Goal: Communication & Community: Answer question/provide support

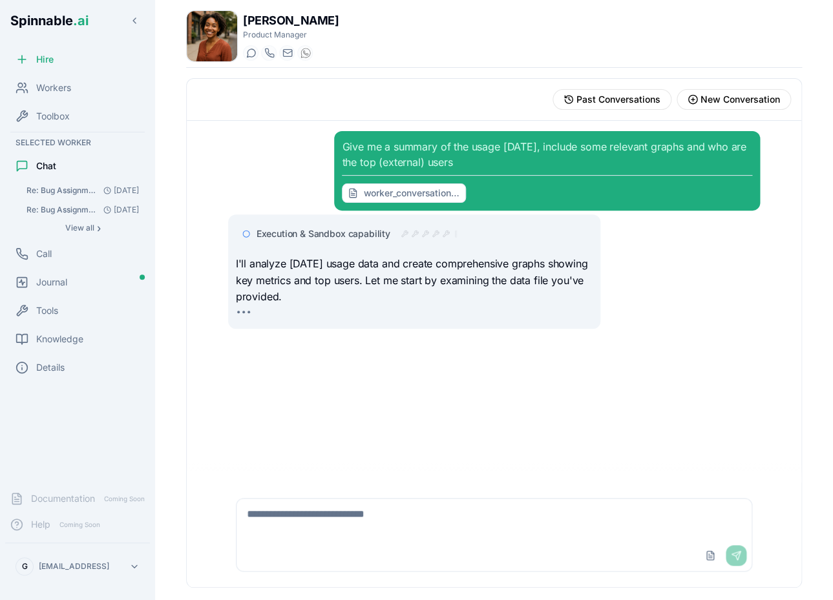
click at [345, 514] on textarea at bounding box center [495, 519] width 516 height 41
click at [68, 95] on div "Workers" at bounding box center [77, 88] width 145 height 26
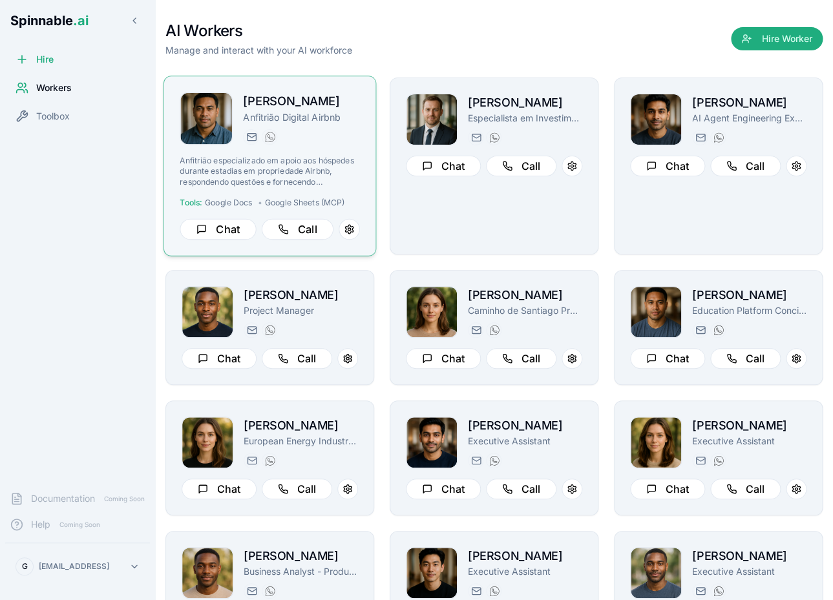
click at [341, 147] on div "João Vai Anfitrião Digital Airbnb joao.vai@getspinnable.ai +351 915 743 953 Anf…" at bounding box center [270, 165] width 180 height 147
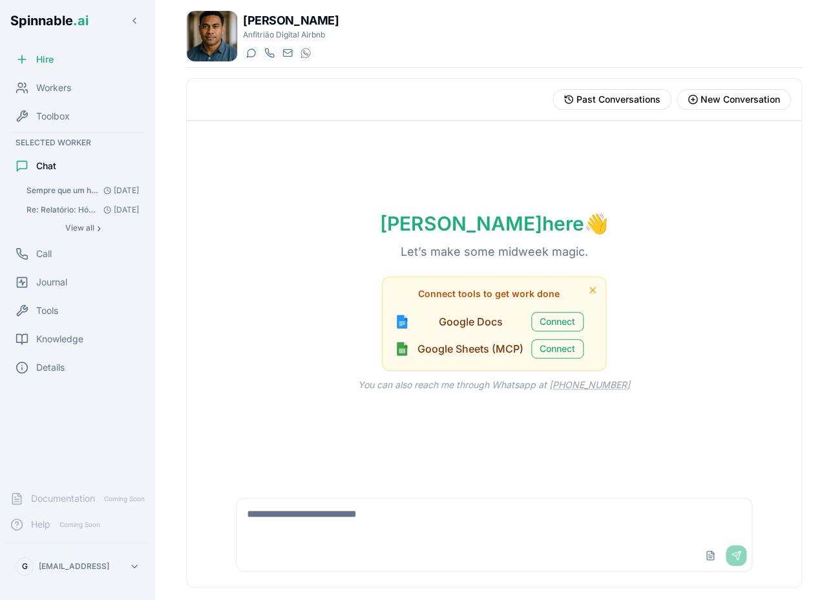
click at [349, 520] on textarea at bounding box center [495, 519] width 516 height 41
type textarea "*****"
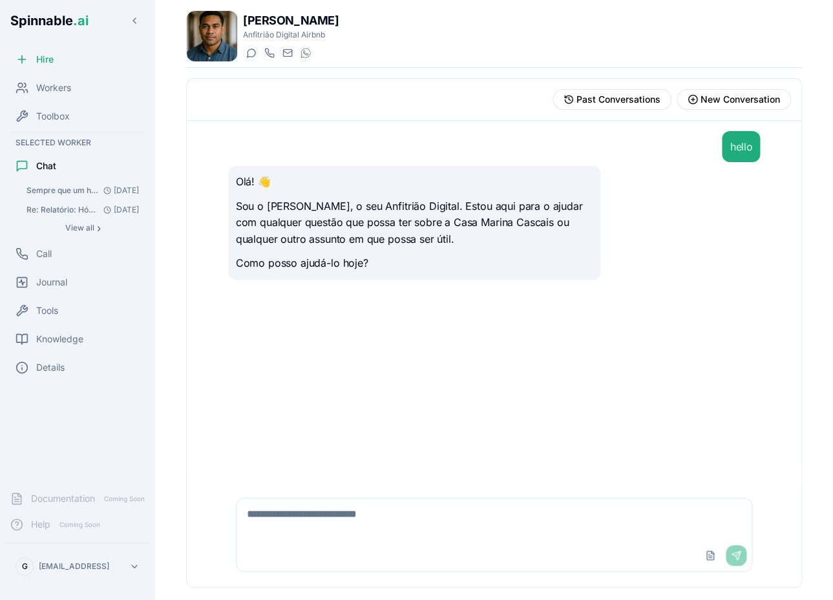
click at [355, 525] on textarea at bounding box center [494, 519] width 515 height 41
type textarea "**********"
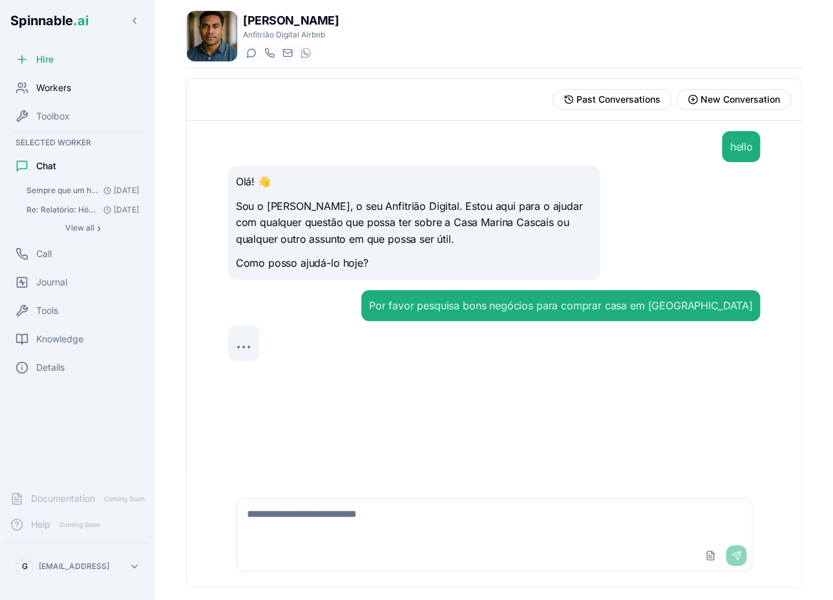
click at [85, 95] on div "Workers" at bounding box center [77, 88] width 145 height 26
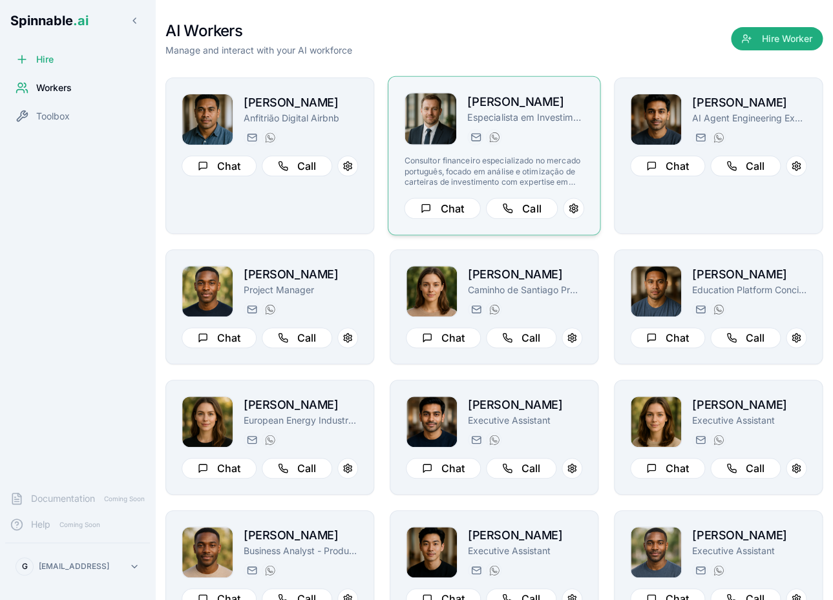
click at [589, 137] on div "Paul Santos Especialista em Investimentos e Gestão Patrimonial paul.santos@gets…" at bounding box center [494, 156] width 213 height 160
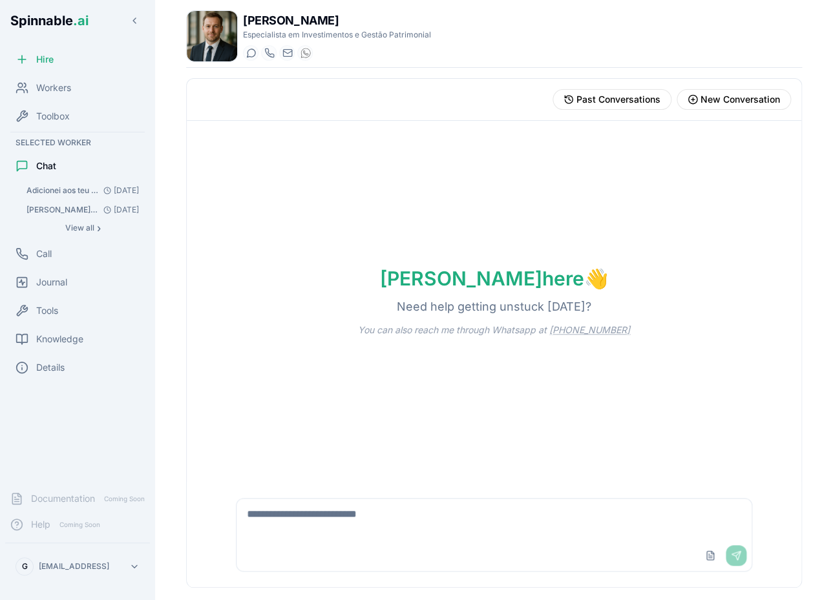
click at [367, 547] on div "Upload File Send" at bounding box center [495, 555] width 516 height 31
click at [328, 528] on textarea at bounding box center [495, 519] width 516 height 41
type textarea "*"
type textarea "**********"
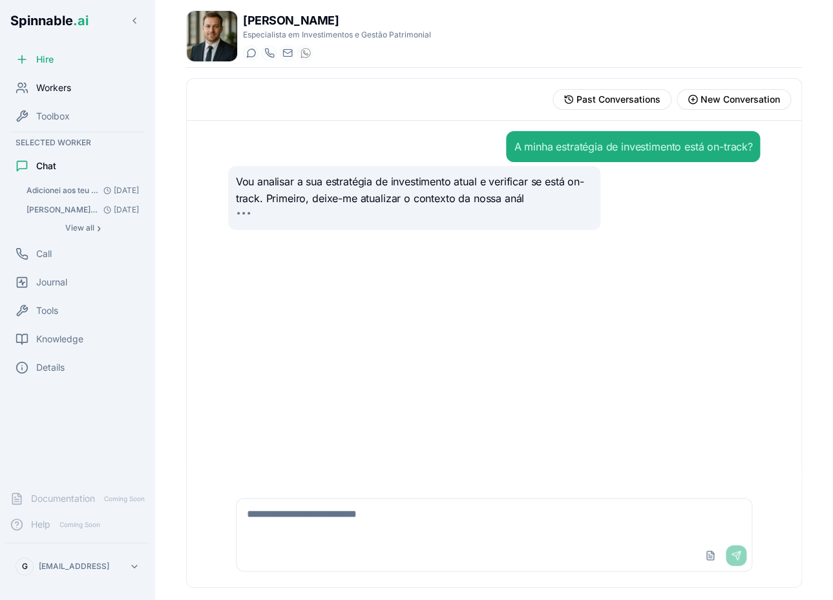
click at [94, 92] on div "Workers" at bounding box center [77, 88] width 145 height 26
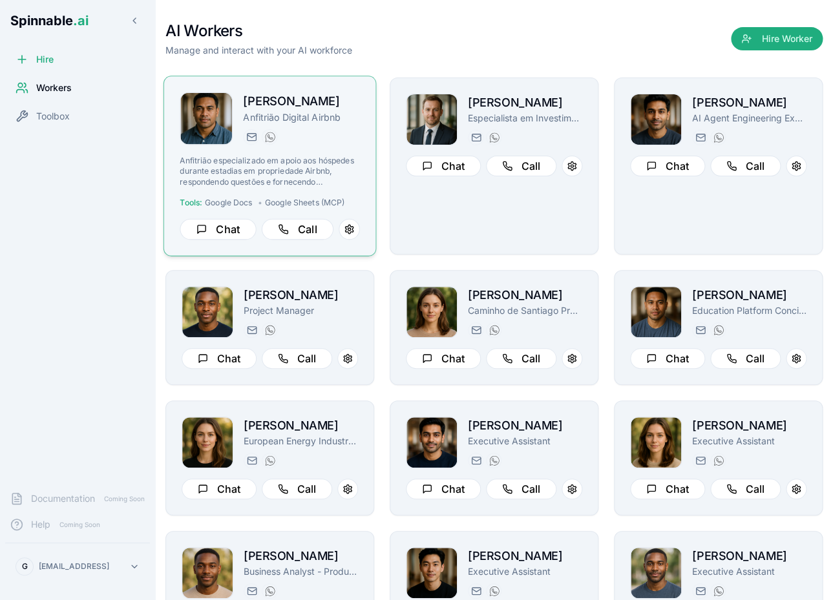
click at [350, 131] on div "joao.vai@getspinnable.ai +351 915 743 953" at bounding box center [301, 137] width 117 height 16
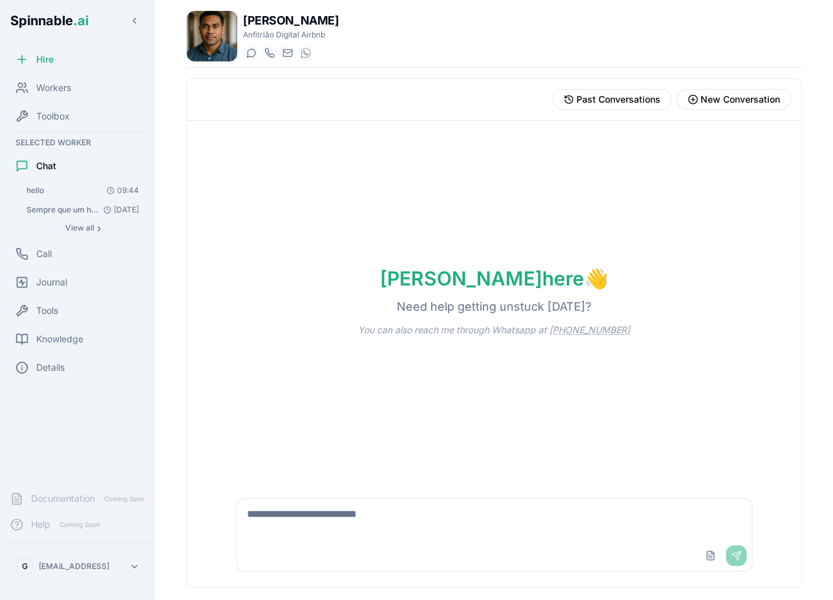
click at [56, 191] on button "hello 09:44" at bounding box center [83, 191] width 124 height 18
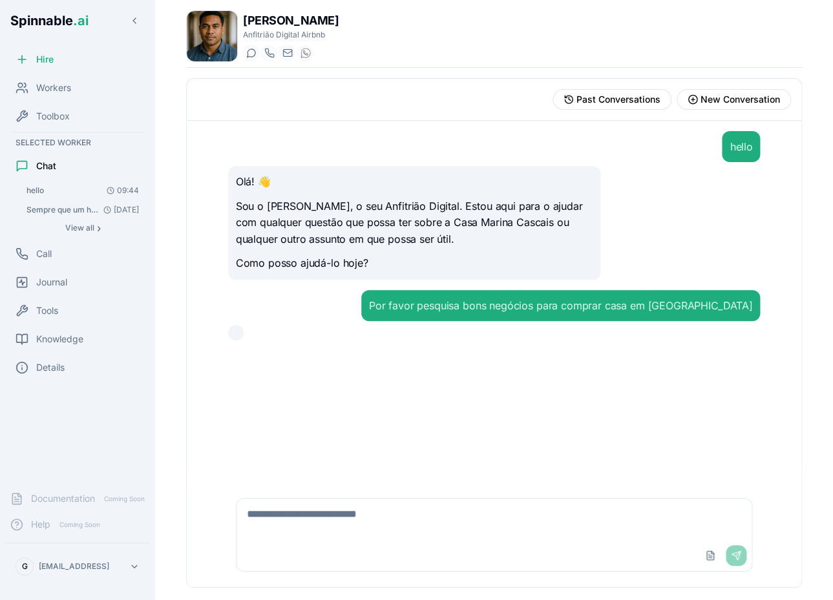
click at [239, 335] on div at bounding box center [236, 333] width 16 height 16
click at [74, 90] on div "Workers" at bounding box center [77, 88] width 145 height 26
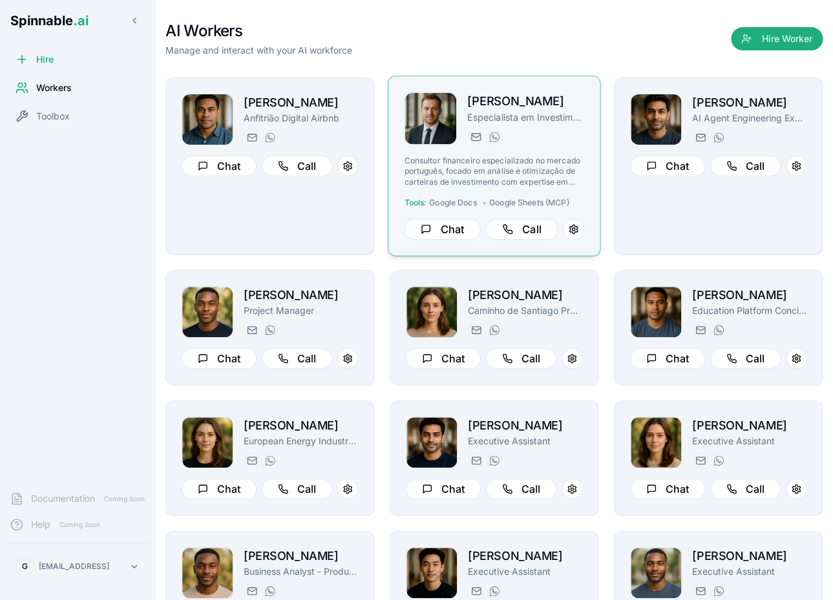
click at [565, 148] on div "Paul Santos Especialista em Investimentos e Gestão Patrimonial paul.santos@gets…" at bounding box center [494, 165] width 180 height 147
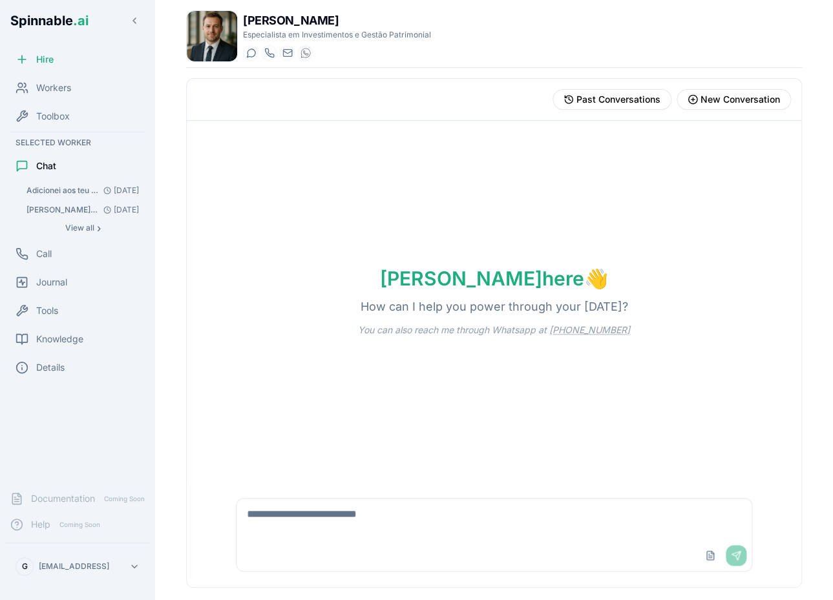
click at [155, 342] on div "Paul Santos Especialista em Investimentos e Gestão Patrimonial Start a chat Sta…" at bounding box center [494, 300] width 678 height 600
click at [67, 81] on div "Workers" at bounding box center [77, 88] width 145 height 26
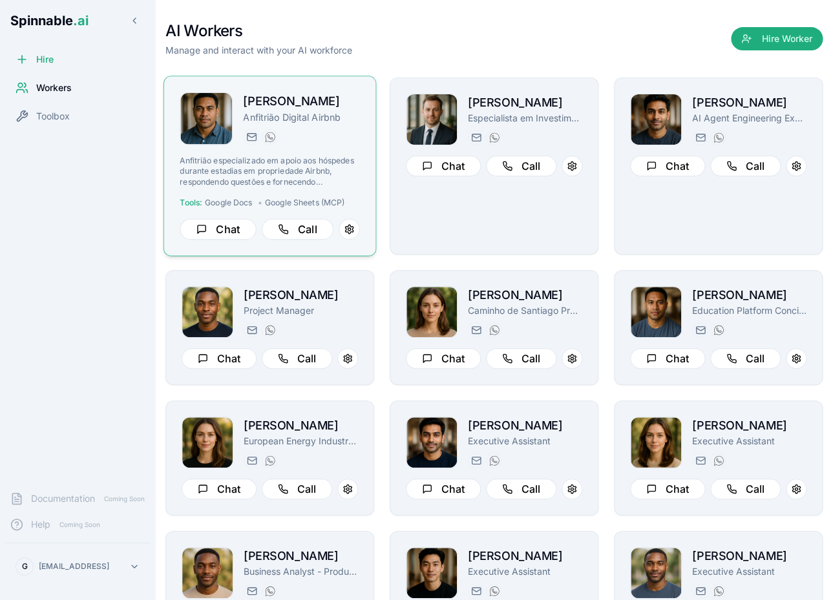
click at [354, 146] on div "João Vai Anfitrião Digital Airbnb joao.vai@getspinnable.ai +351 915 743 953 Anf…" at bounding box center [270, 165] width 180 height 147
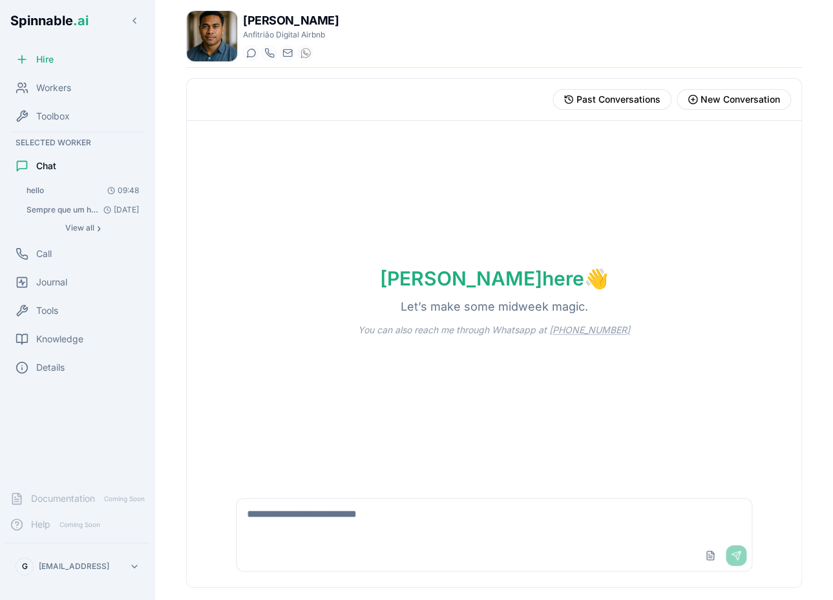
click at [629, 511] on textarea at bounding box center [495, 519] width 516 height 41
type textarea "**********"
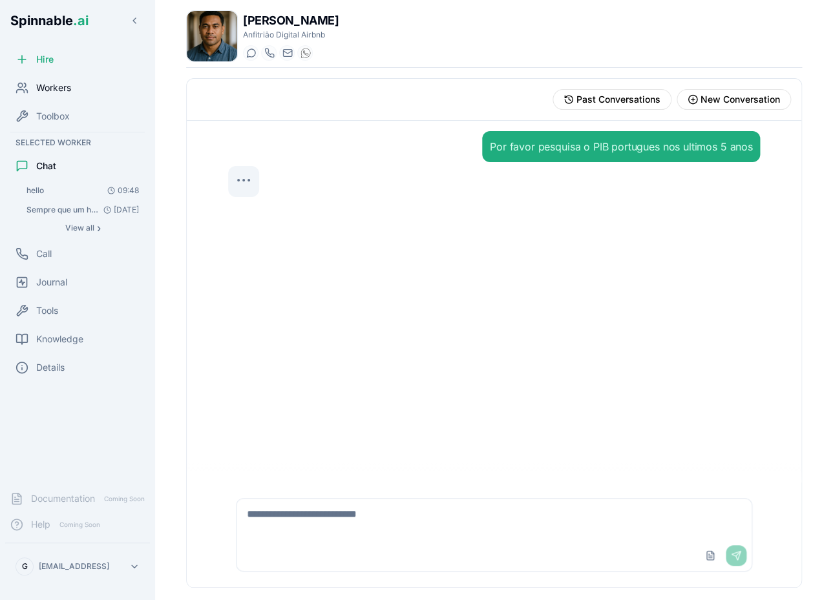
click at [59, 82] on span "Workers" at bounding box center [53, 87] width 35 height 13
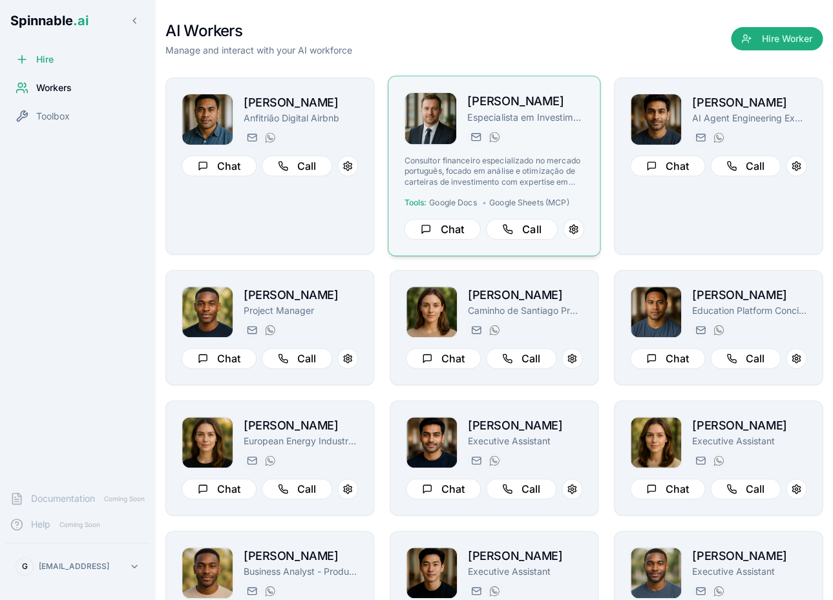
click at [565, 156] on p "Consultor financeiro especializado no mercado português, focado em análise e ot…" at bounding box center [494, 172] width 180 height 32
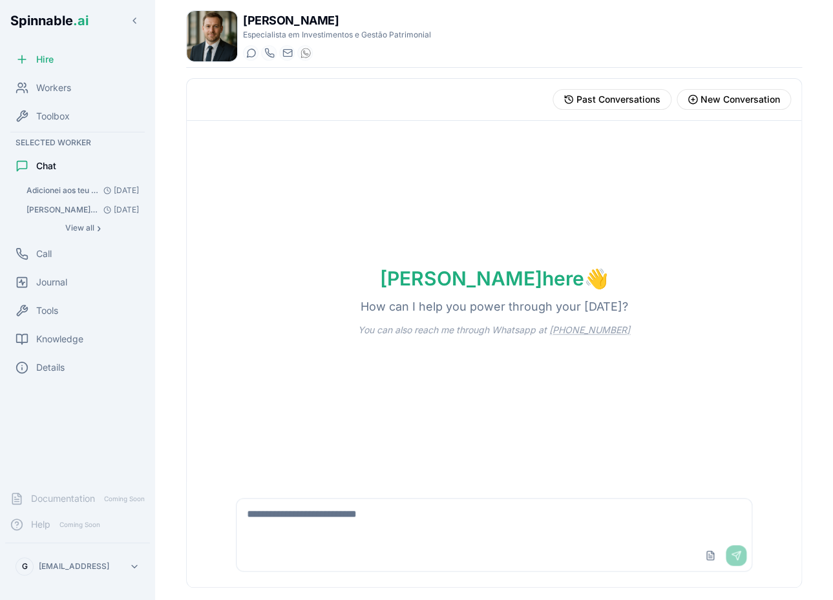
click at [602, 529] on textarea at bounding box center [495, 519] width 516 height 41
type textarea "**********"
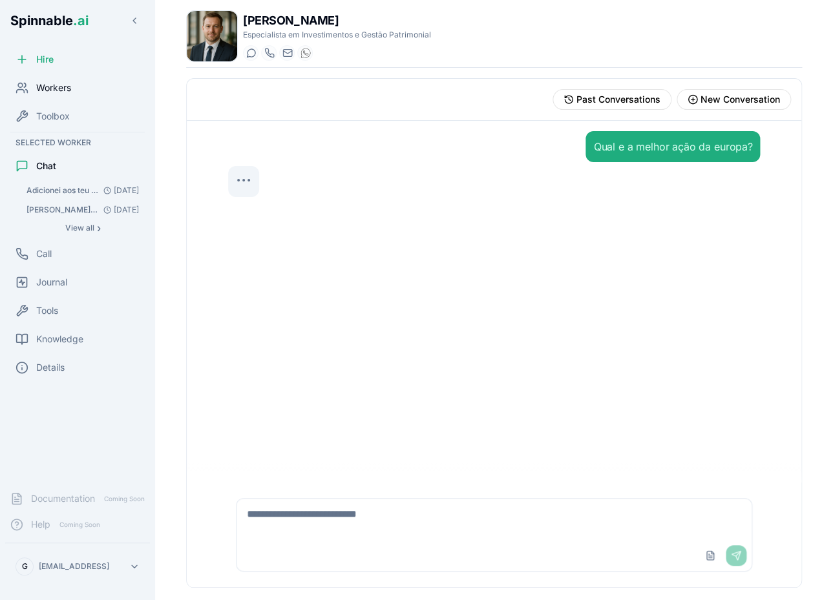
click at [63, 94] on span "Workers" at bounding box center [53, 87] width 35 height 13
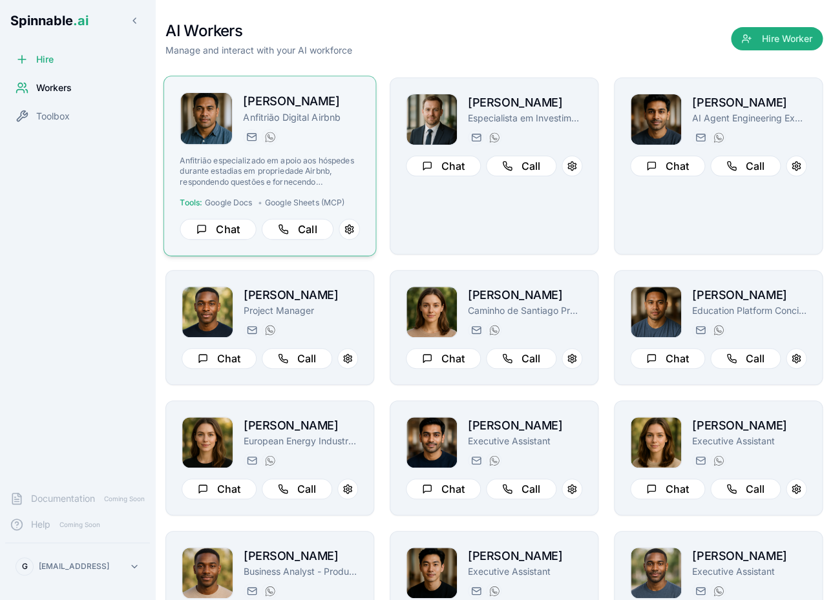
click at [312, 138] on div "joao.vai@getspinnable.ai +351 915 743 953" at bounding box center [301, 137] width 117 height 16
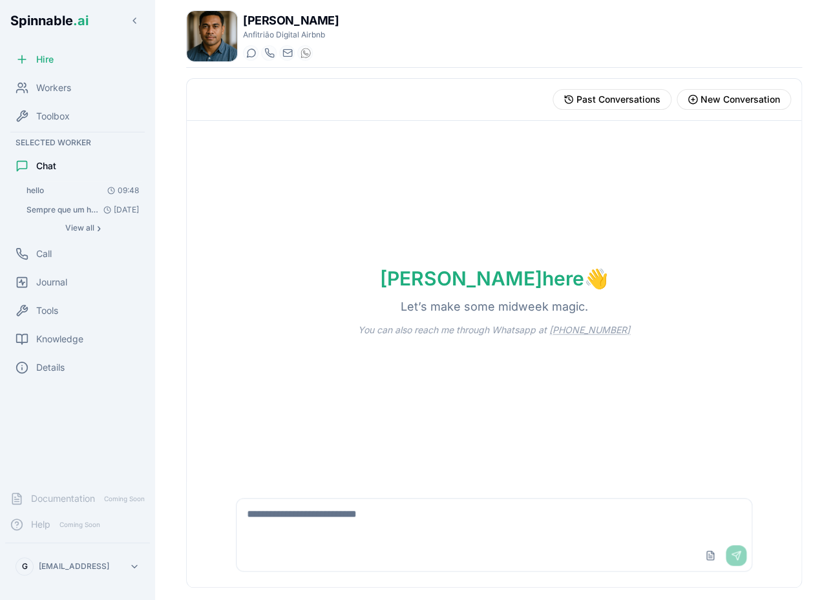
click at [50, 189] on button "hello 09:48" at bounding box center [83, 191] width 124 height 18
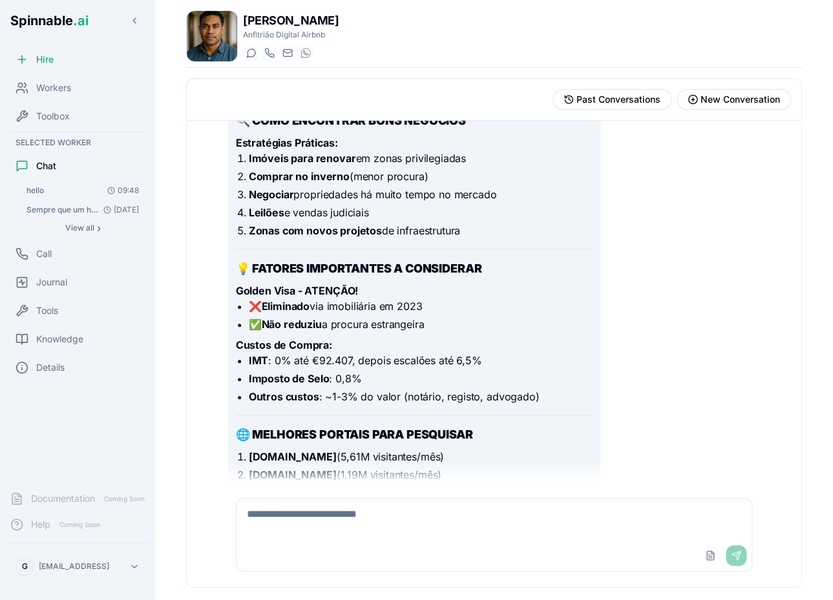
scroll to position [1127, 0]
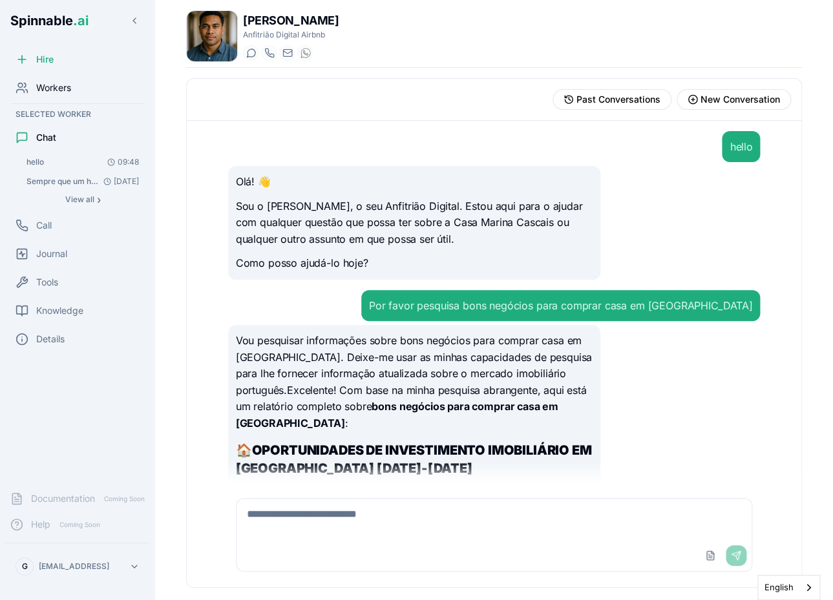
click at [71, 90] on span "Workers" at bounding box center [53, 87] width 35 height 13
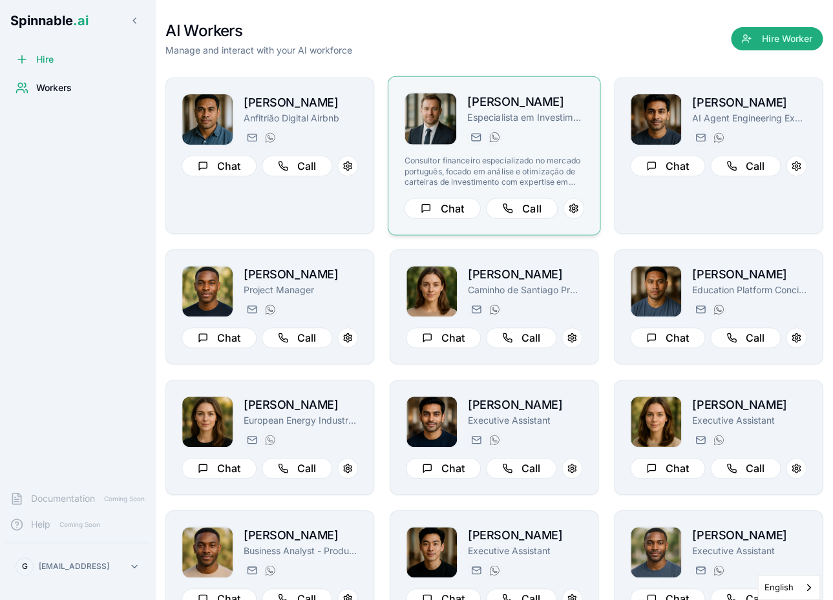
click at [539, 142] on div "paul.santos@getspinnable.ai +351 915 743 953" at bounding box center [525, 137] width 117 height 16
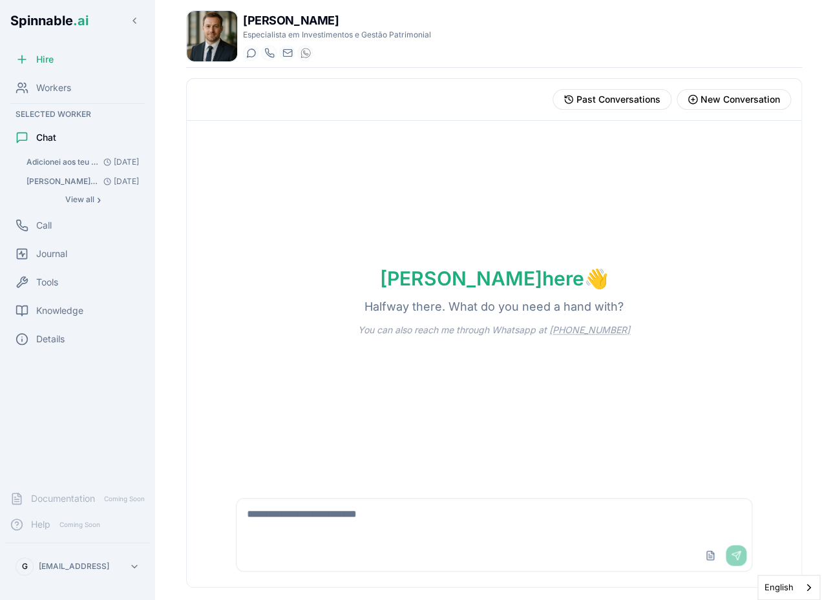
click at [78, 165] on span "Adicionei aos teu knowledge, documentos sobre o PPR da Oxy Capital e sobre o PP…" at bounding box center [63, 162] width 72 height 10
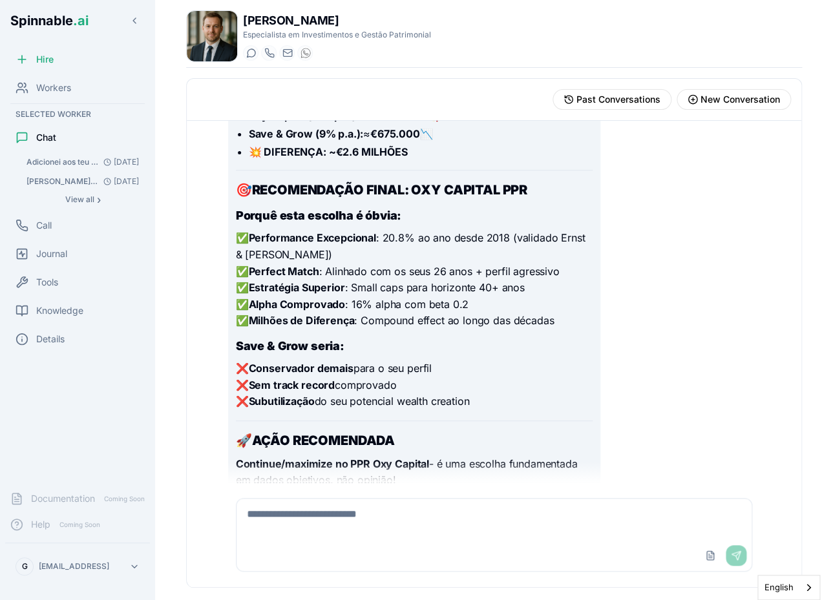
scroll to position [3388, 0]
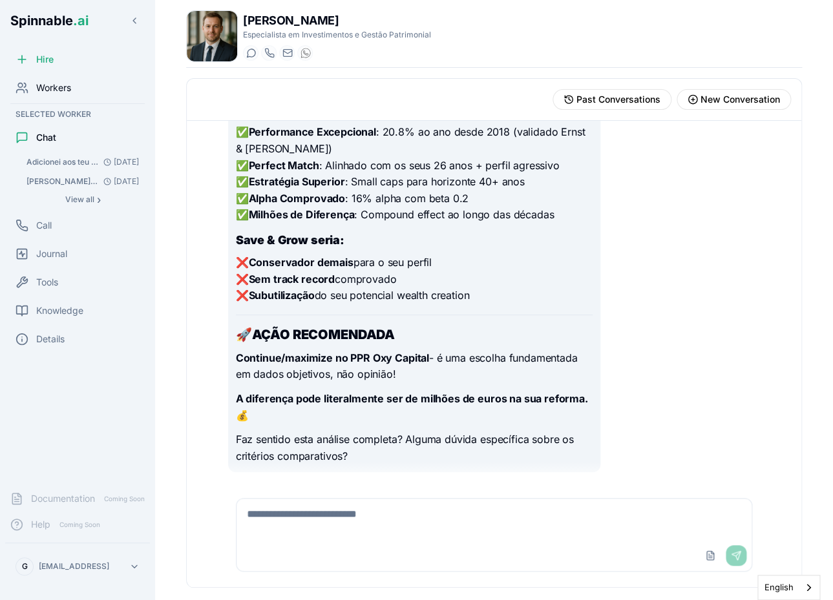
click at [65, 84] on span "Workers" at bounding box center [53, 87] width 35 height 13
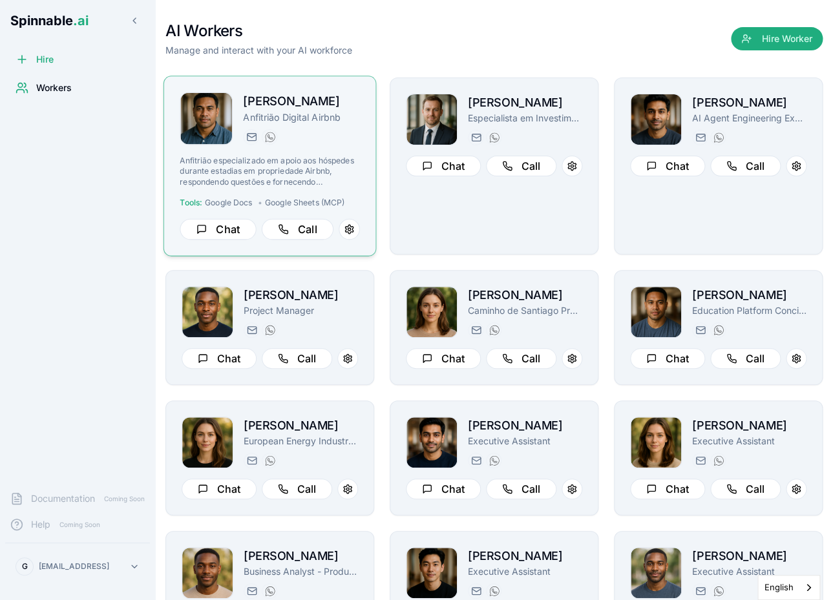
click at [371, 147] on div "João Vai Anfitrião Digital Airbnb joao.vai@getspinnable.ai +351 915 743 953 Anf…" at bounding box center [270, 166] width 213 height 180
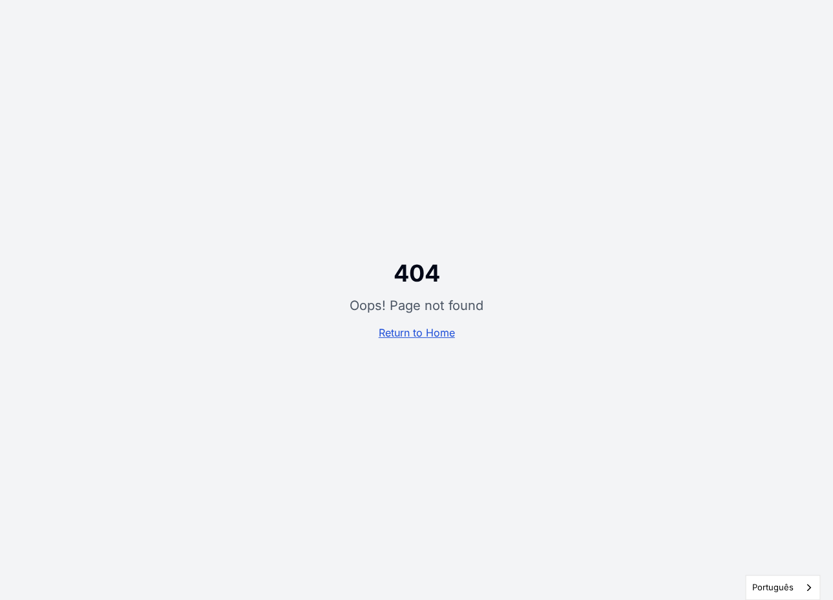
click at [431, 335] on link "Return to Home" at bounding box center [417, 332] width 76 height 13
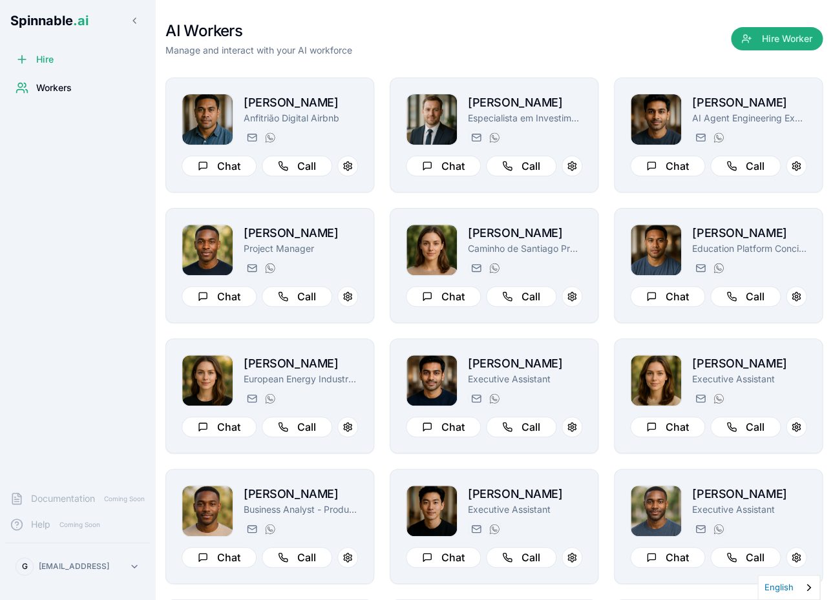
click at [778, 587] on link "English" at bounding box center [788, 588] width 61 height 24
click at [786, 565] on link "Português" at bounding box center [787, 563] width 58 height 24
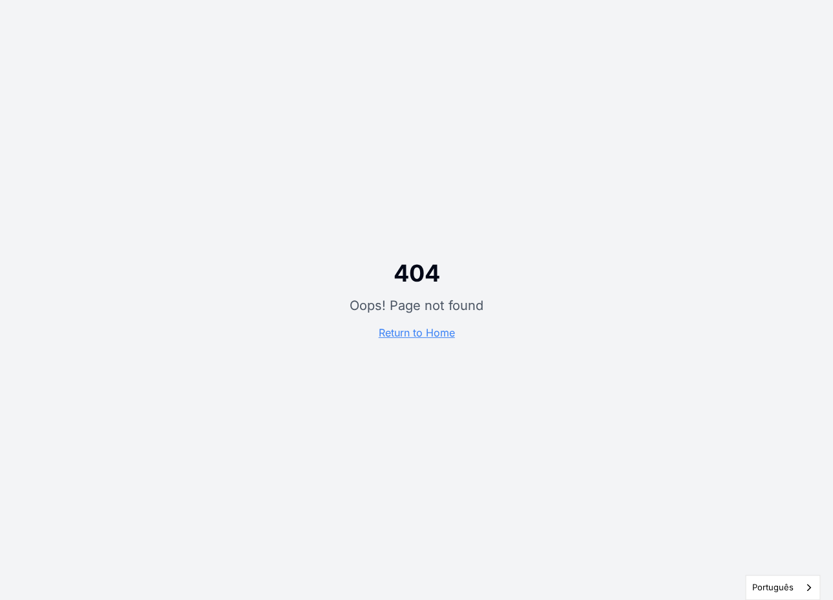
click at [314, 335] on div "404 Oops! Page not found Return to Home" at bounding box center [416, 300] width 833 height 600
